Goal: Task Accomplishment & Management: Manage account settings

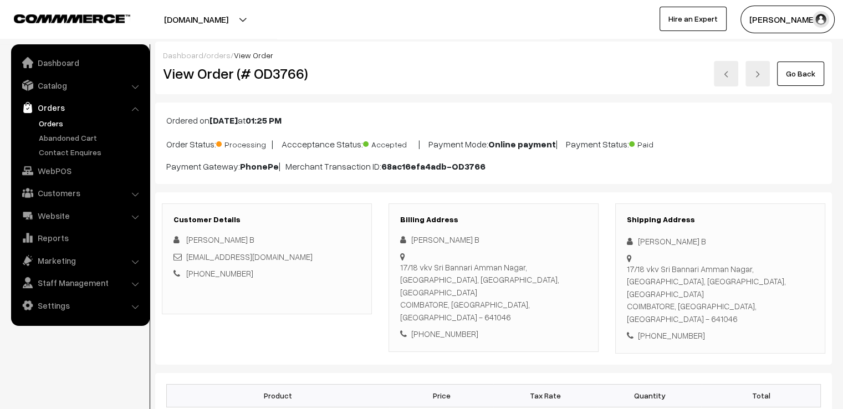
click at [792, 78] on link "Go Back" at bounding box center [800, 73] width 47 height 24
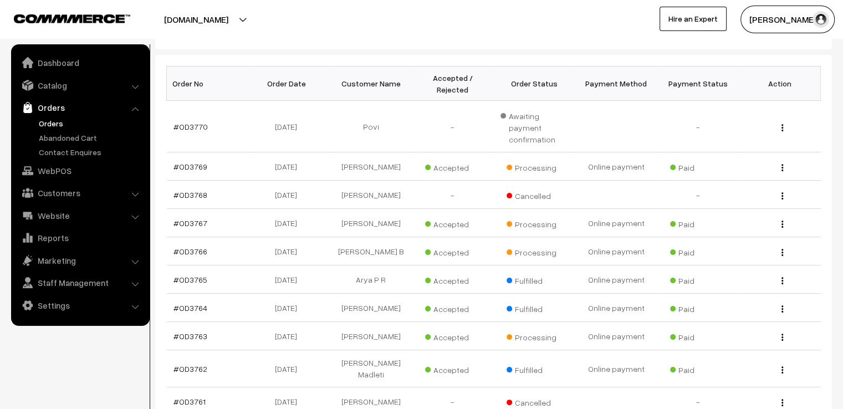
scroll to position [244, 0]
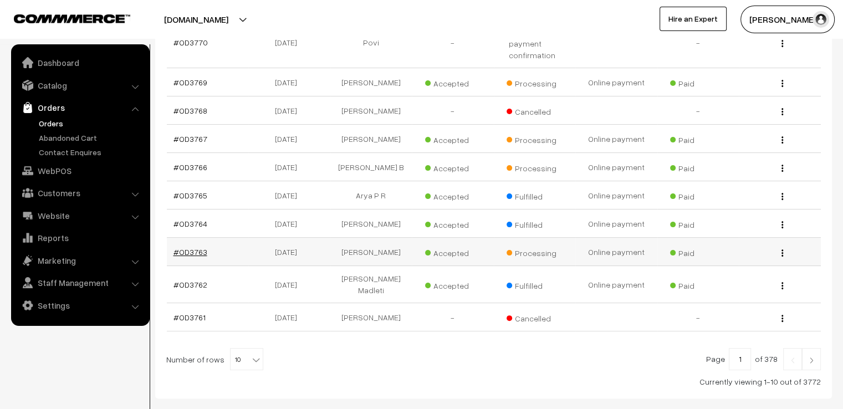
click at [187, 247] on link "#OD3763" at bounding box center [190, 251] width 34 height 9
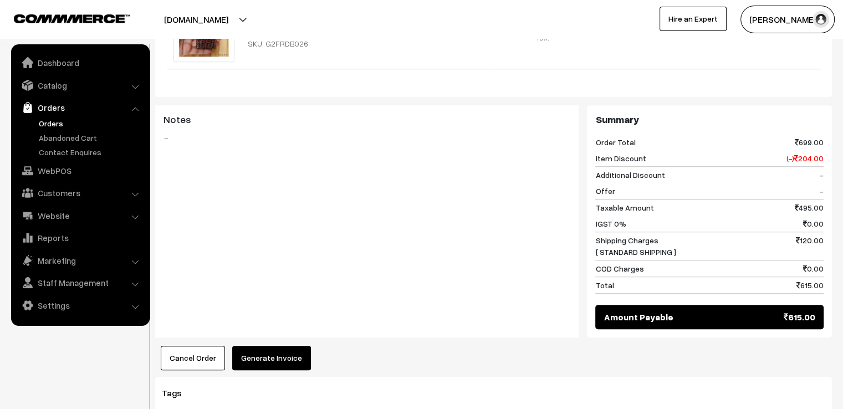
scroll to position [709, 0]
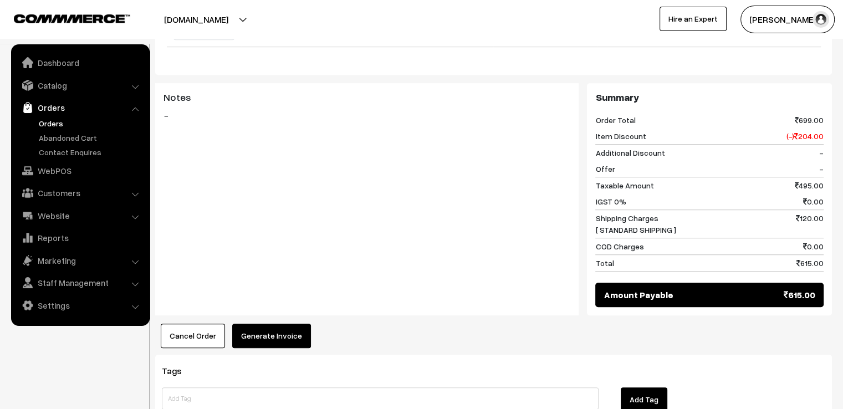
click at [249, 323] on button "Generate Invoice" at bounding box center [271, 335] width 79 height 24
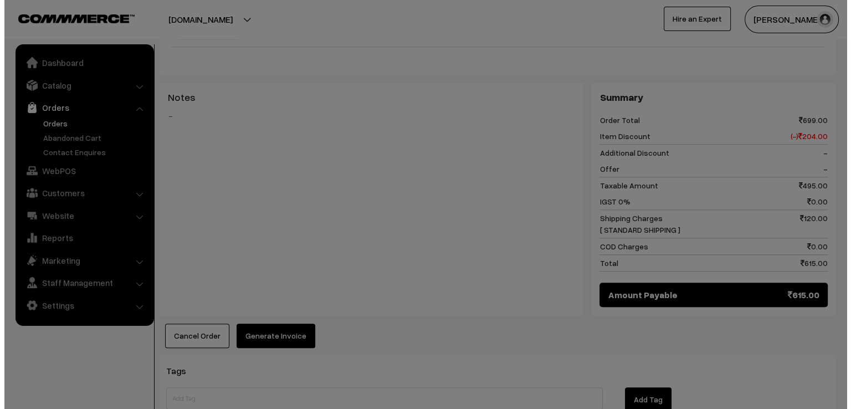
scroll to position [712, 0]
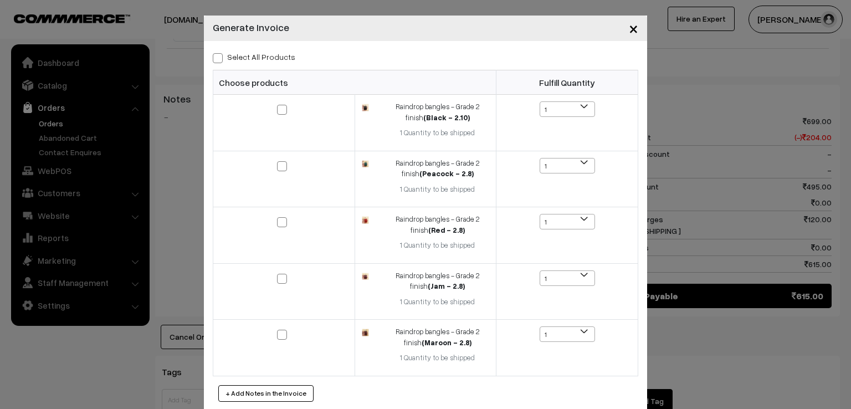
click at [213, 65] on div "Select All Products Choose products Fulfill Quantity 1 1 1 1 1" at bounding box center [425, 225] width 443 height 369
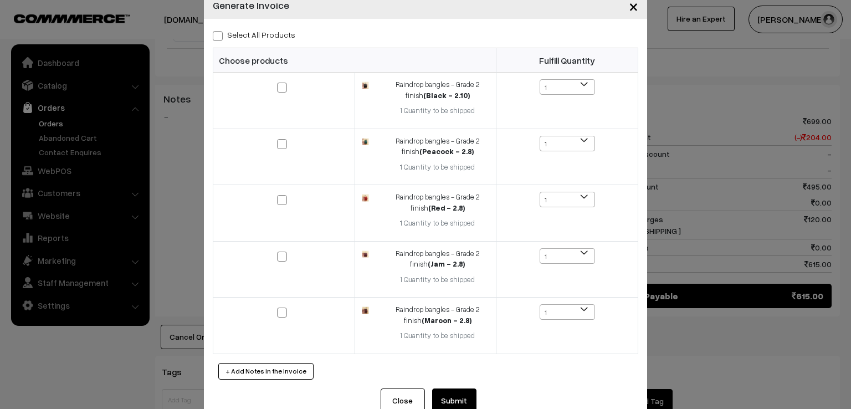
click at [213, 29] on label "Select All Products" at bounding box center [254, 35] width 83 height 12
click at [213, 30] on input "Select All Products" at bounding box center [216, 33] width 7 height 7
checkbox input "true"
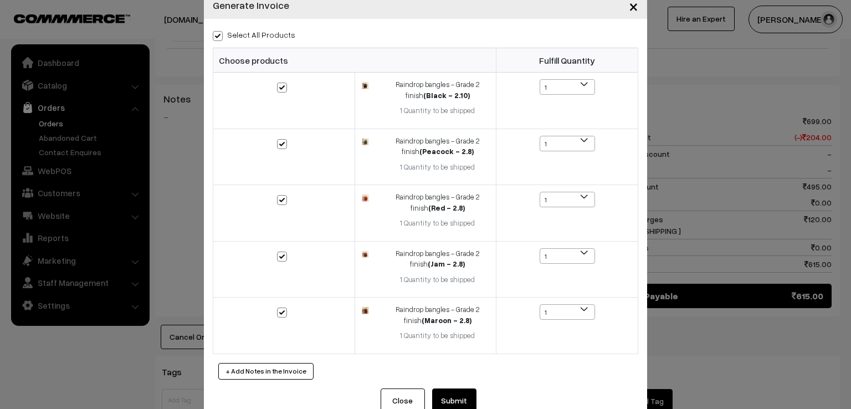
checkbox input "true"
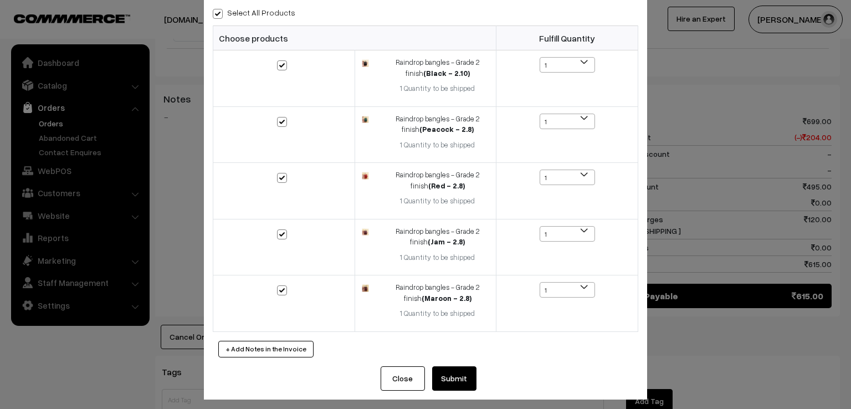
scroll to position [49, 0]
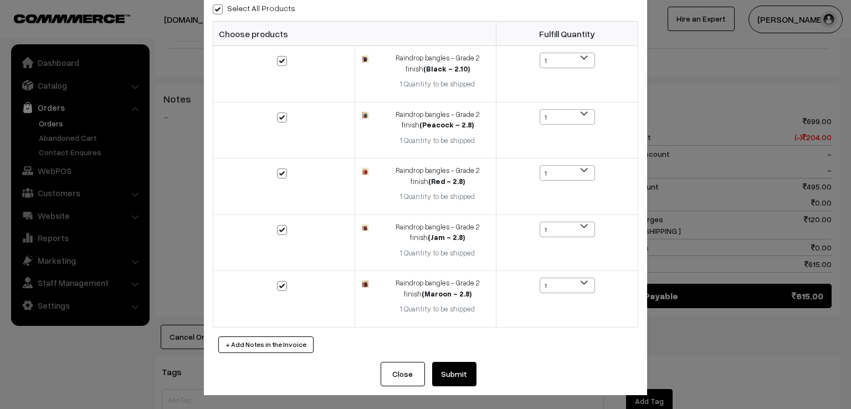
click at [456, 374] on button "Submit" at bounding box center [454, 374] width 44 height 24
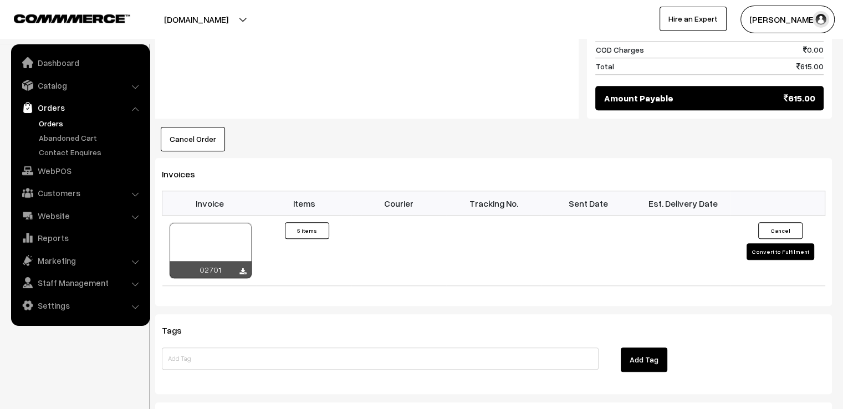
scroll to position [908, 0]
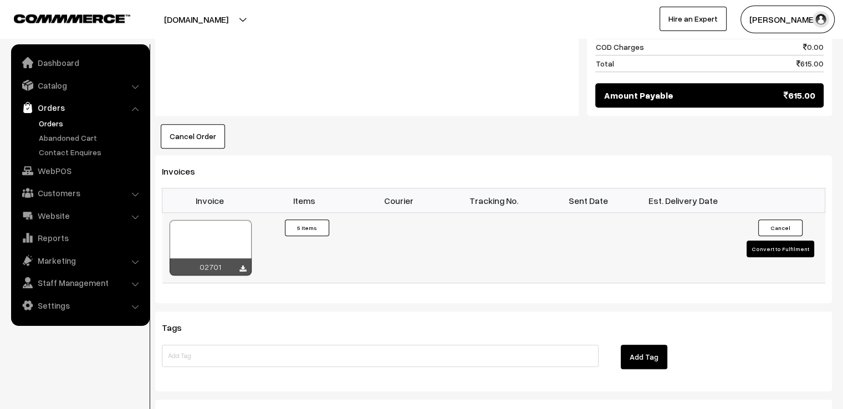
click at [778, 240] on button "Convert to Fulfilment" at bounding box center [780, 248] width 68 height 17
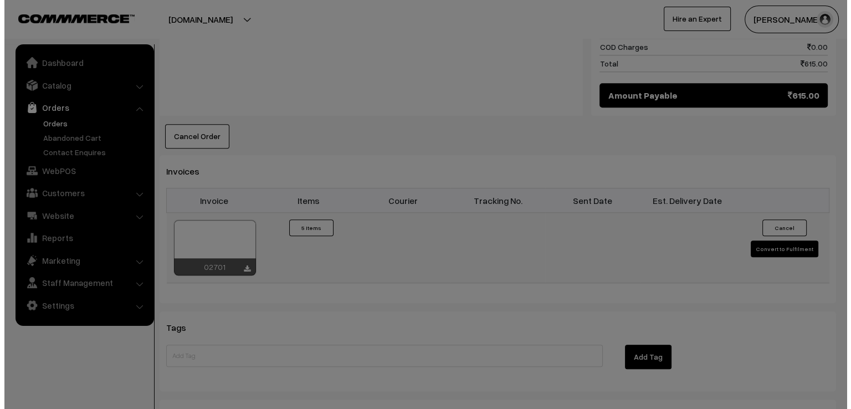
scroll to position [913, 0]
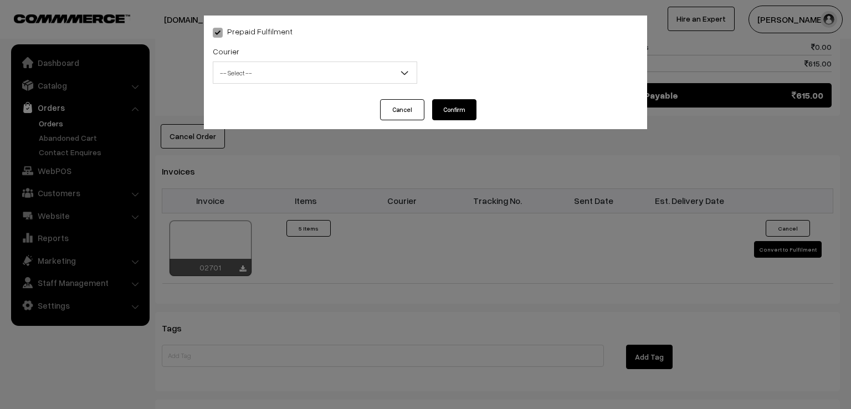
click at [353, 70] on span "-- Select --" at bounding box center [314, 72] width 203 height 19
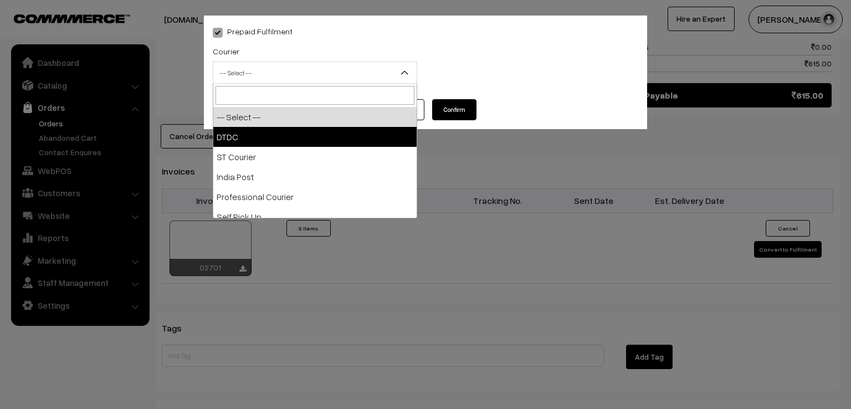
select select "1"
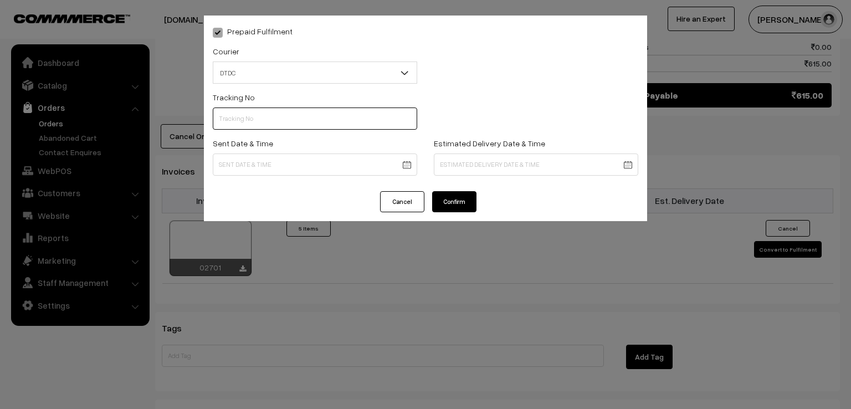
click at [281, 128] on input "text" at bounding box center [315, 118] width 204 height 22
type input "7X108285706"
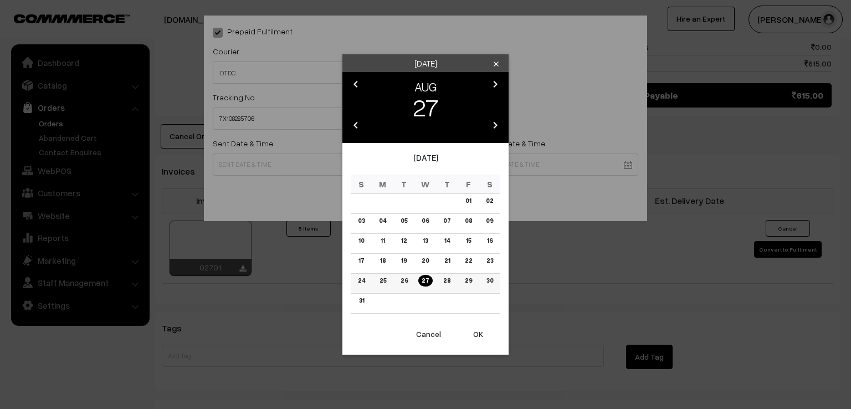
click at [404, 276] on link "26" at bounding box center [404, 281] width 14 height 12
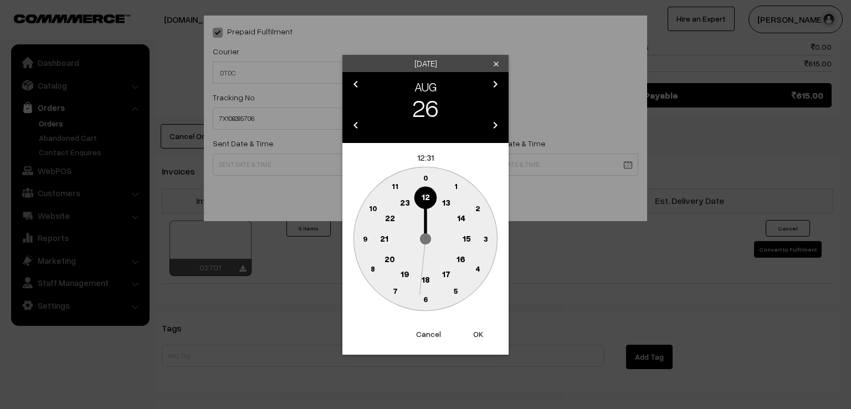
click at [361, 239] on circle at bounding box center [364, 238] width 23 height 23
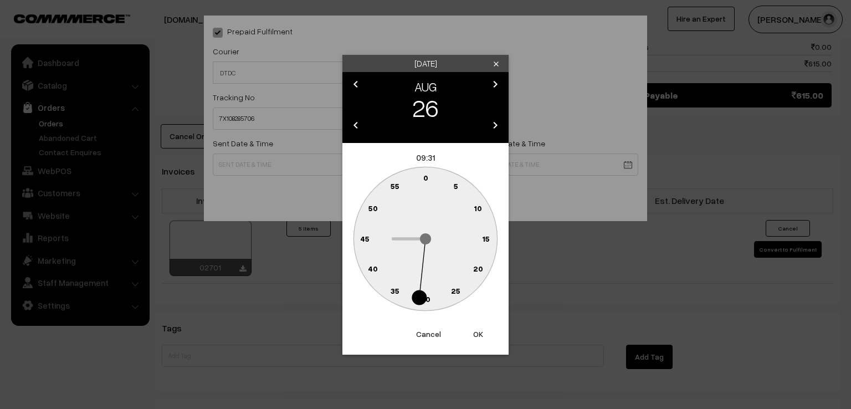
click at [426, 174] on text "0" at bounding box center [425, 177] width 5 height 9
type input "[DATE] 09:00"
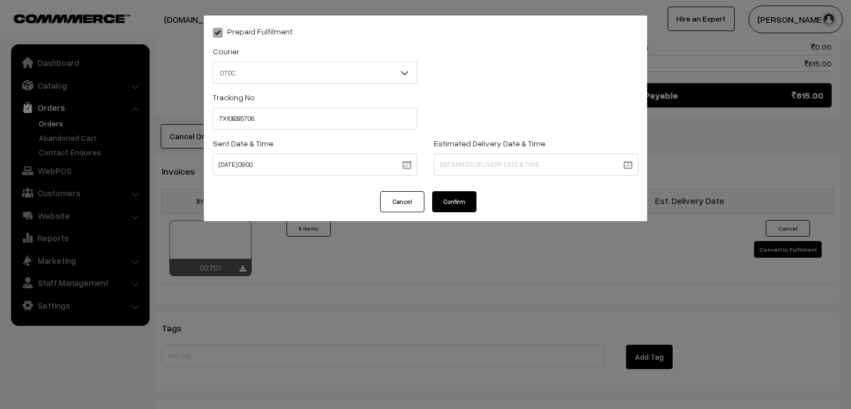
click at [461, 207] on button "Confirm" at bounding box center [454, 201] width 44 height 21
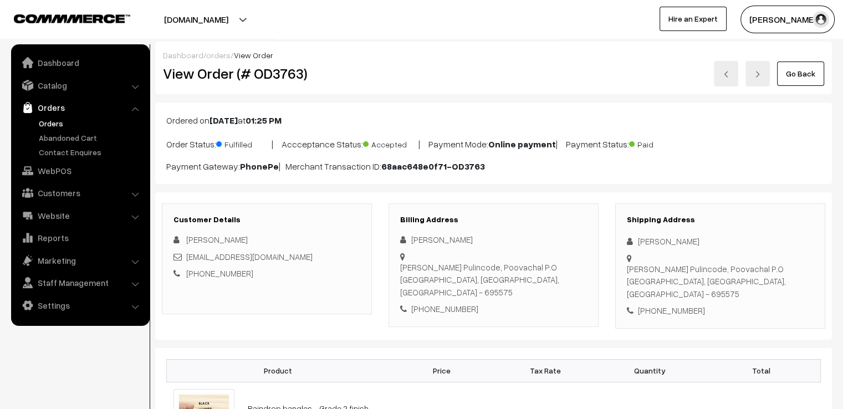
click at [795, 74] on link "Go Back" at bounding box center [800, 73] width 47 height 24
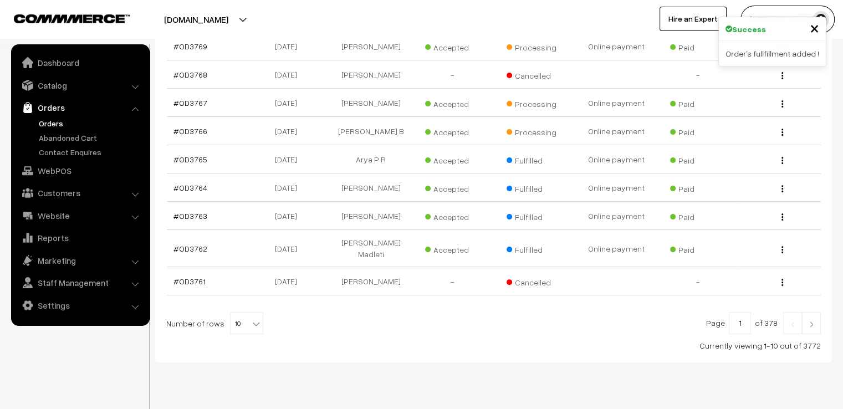
scroll to position [281, 0]
click at [238, 311] on span "10" at bounding box center [246, 322] width 32 height 22
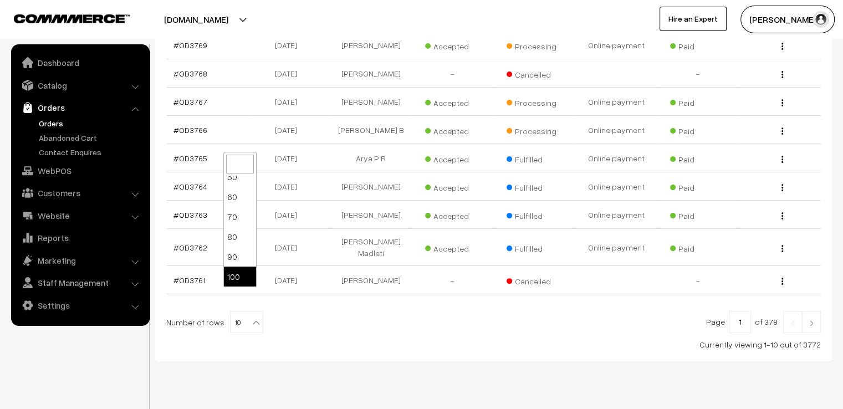
select select "100"
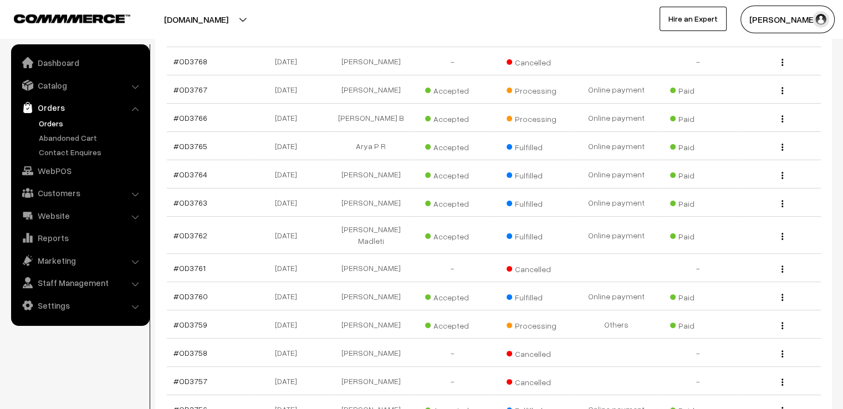
scroll to position [355, 0]
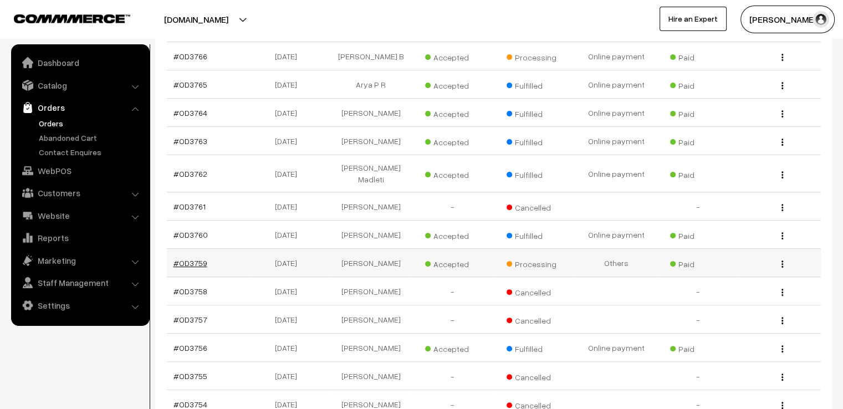
click at [193, 258] on link "#OD3759" at bounding box center [190, 262] width 34 height 9
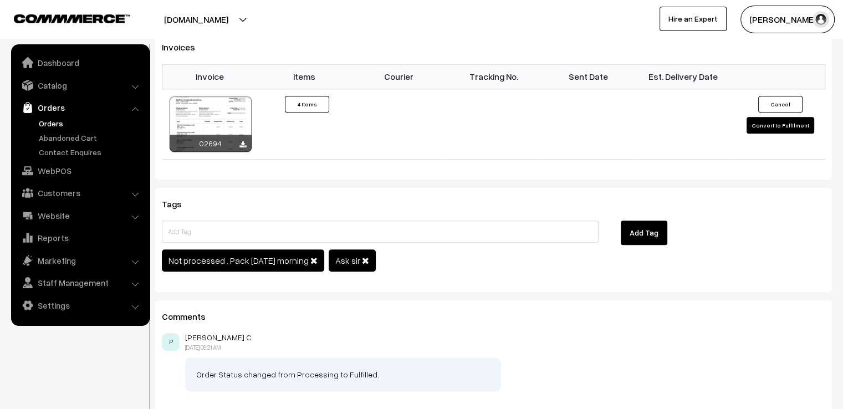
scroll to position [997, 0]
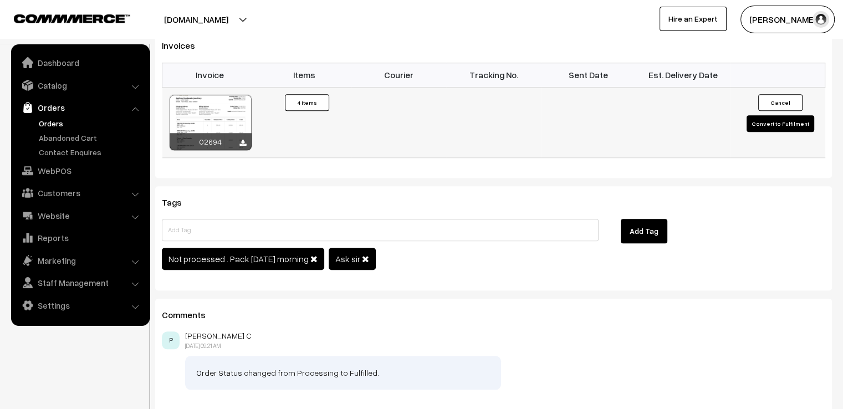
click at [778, 115] on button "Convert to Fulfilment" at bounding box center [780, 123] width 68 height 17
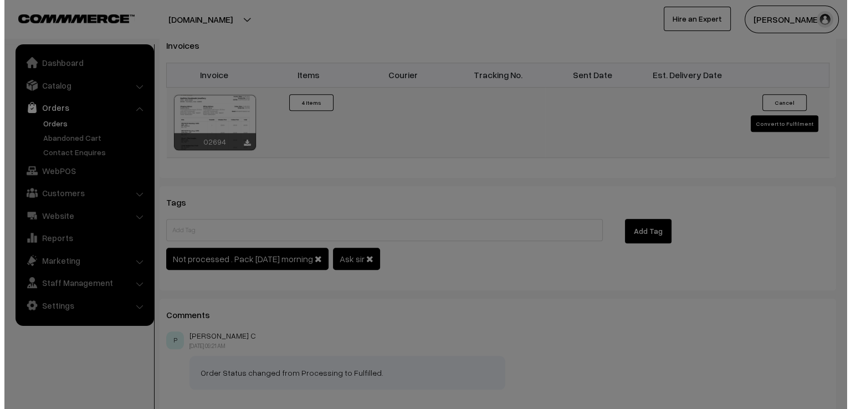
scroll to position [1001, 0]
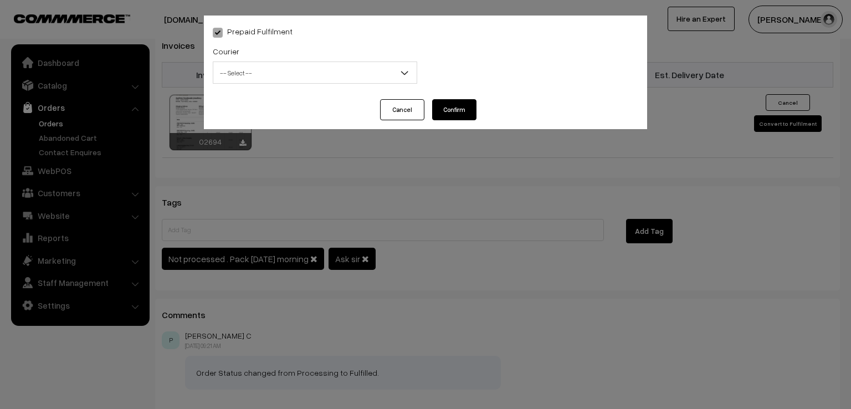
click at [340, 58] on div "Courier -- Select -- DTDC ST Courier [GEOGRAPHIC_DATA] Post Professional Courie…" at bounding box center [315, 63] width 204 height 39
click at [321, 82] on span "-- Select --" at bounding box center [314, 72] width 203 height 19
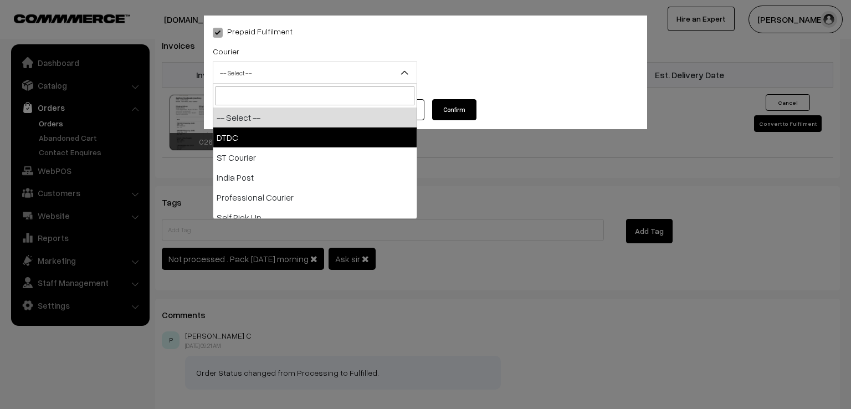
select select "1"
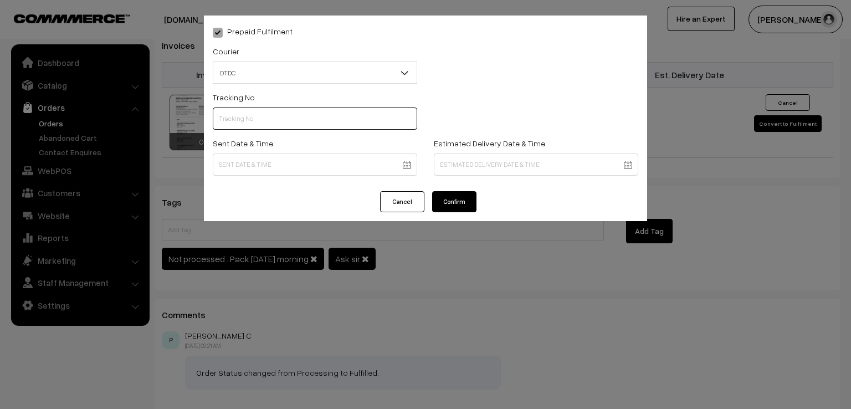
click at [285, 129] on input "text" at bounding box center [315, 118] width 204 height 22
type input "7D115989877"
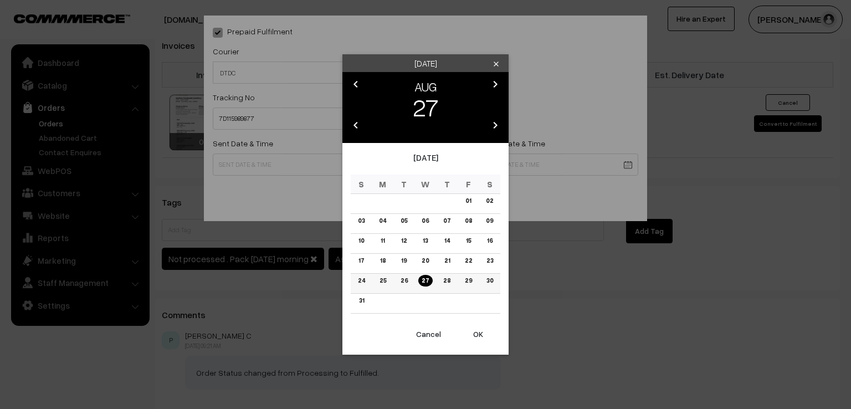
click at [404, 280] on link "26" at bounding box center [404, 281] width 14 height 12
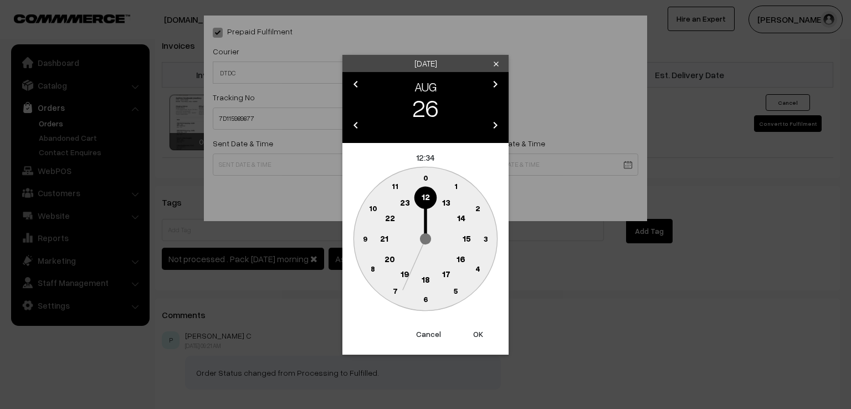
click at [361, 240] on circle at bounding box center [364, 238] width 23 height 23
click at [424, 179] on text "0" at bounding box center [425, 177] width 5 height 9
type input "26-08-2025 09:00"
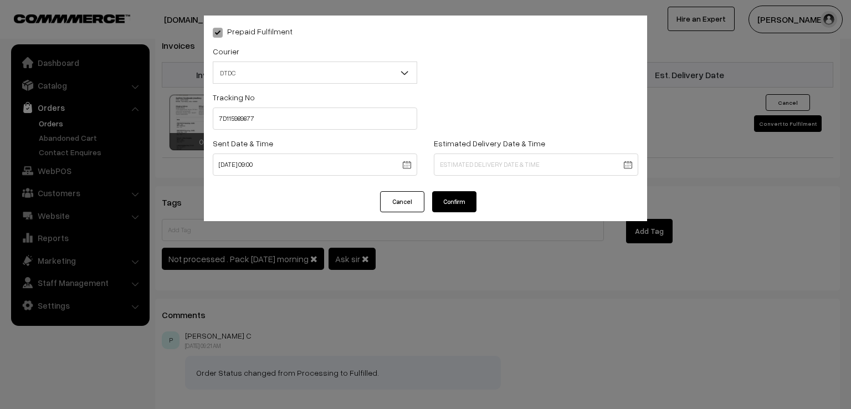
click at [443, 201] on button "Confirm" at bounding box center [454, 201] width 44 height 21
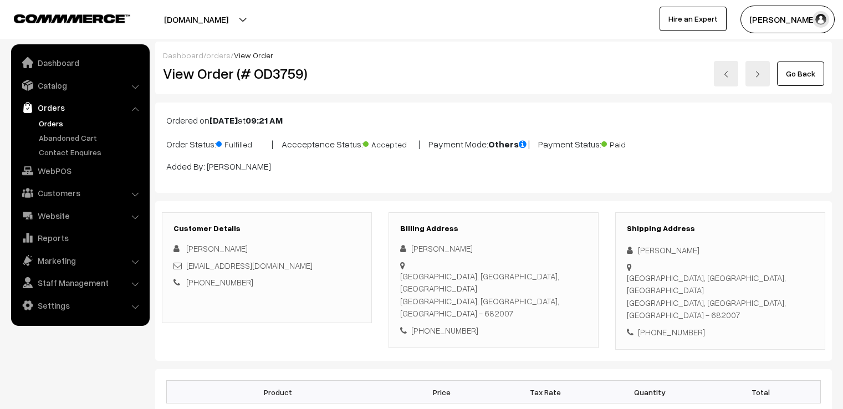
scroll to position [990, 0]
